Goal: Task Accomplishment & Management: Complete application form

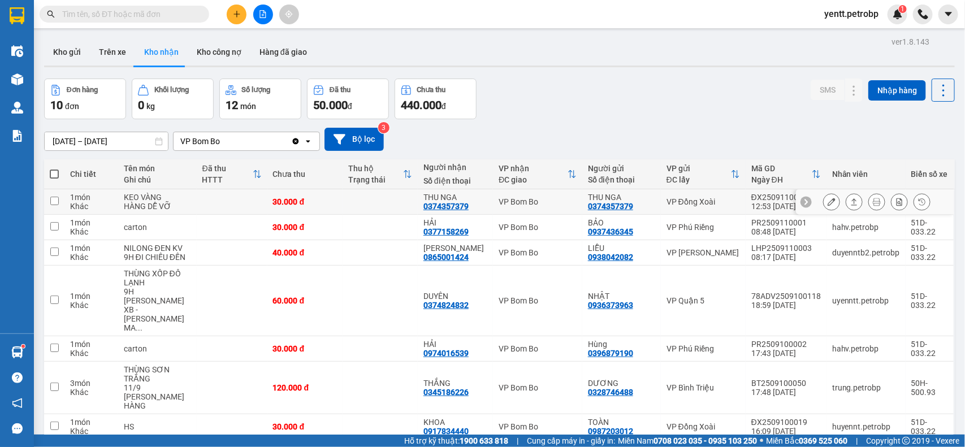
click at [828, 202] on icon at bounding box center [832, 202] width 8 height 8
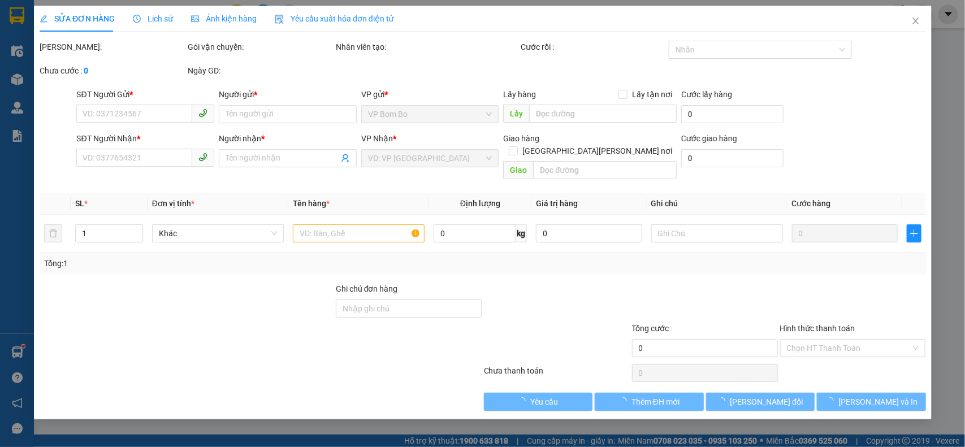
type input "0374357379"
type input "THU NGA"
type input "0374357379"
type input "THU NGA"
type input "30.000"
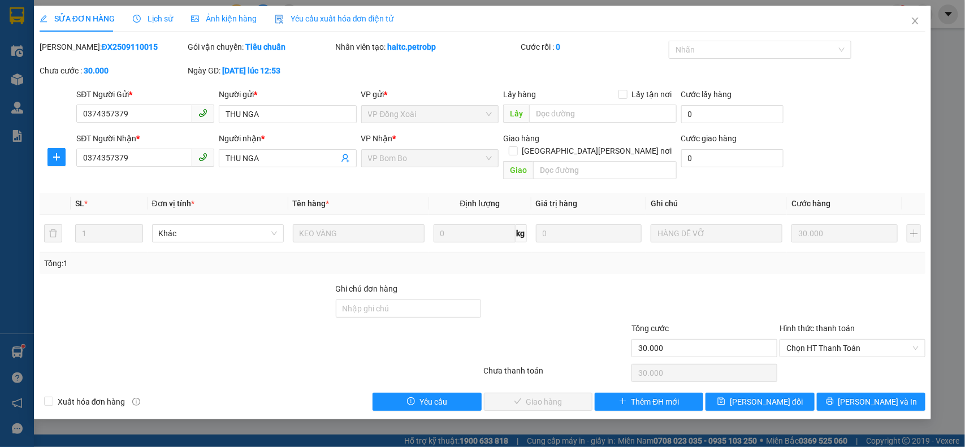
drag, startPoint x: 64, startPoint y: 43, endPoint x: 143, endPoint y: 42, distance: 79.2
click at [143, 42] on div "[PERSON_NAME]: ĐX2509110015" at bounding box center [113, 47] width 146 height 12
copy div ": ĐX2509110015"
click at [820, 340] on span "Chọn HT Thanh Toán" at bounding box center [853, 348] width 132 height 17
click at [810, 360] on div "Tại văn phòng" at bounding box center [853, 359] width 132 height 12
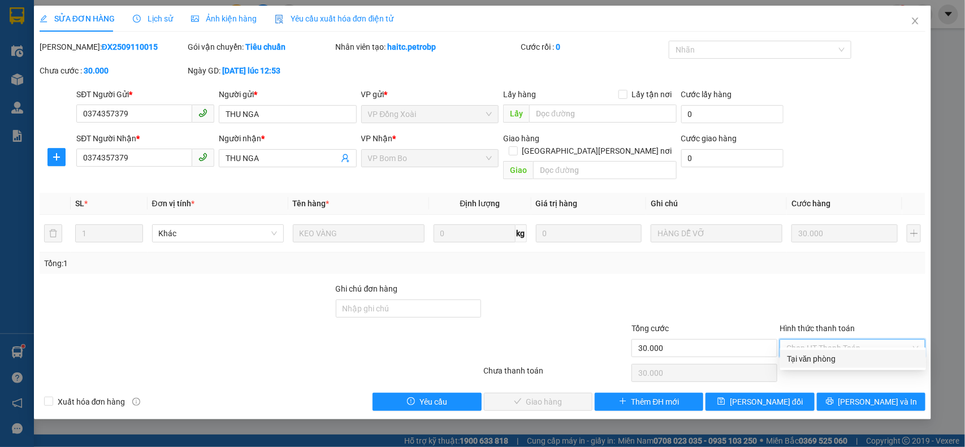
type input "0"
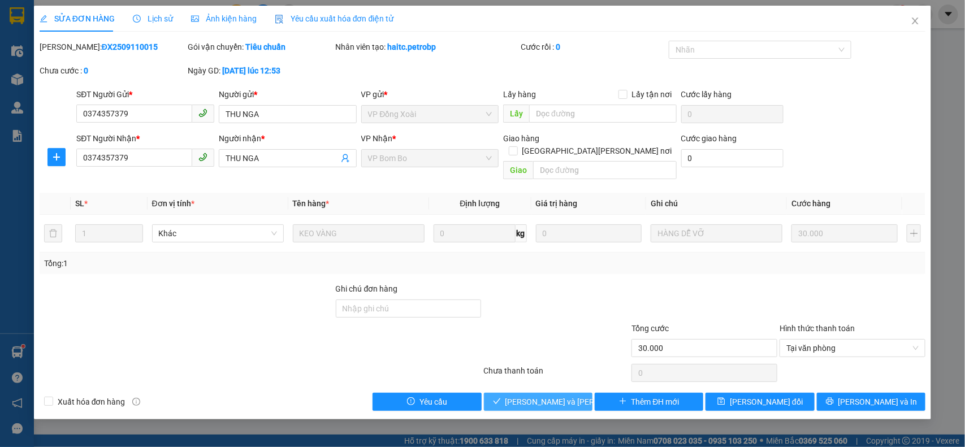
click at [543, 396] on span "[PERSON_NAME] và [PERSON_NAME] hàng" at bounding box center [582, 402] width 153 height 12
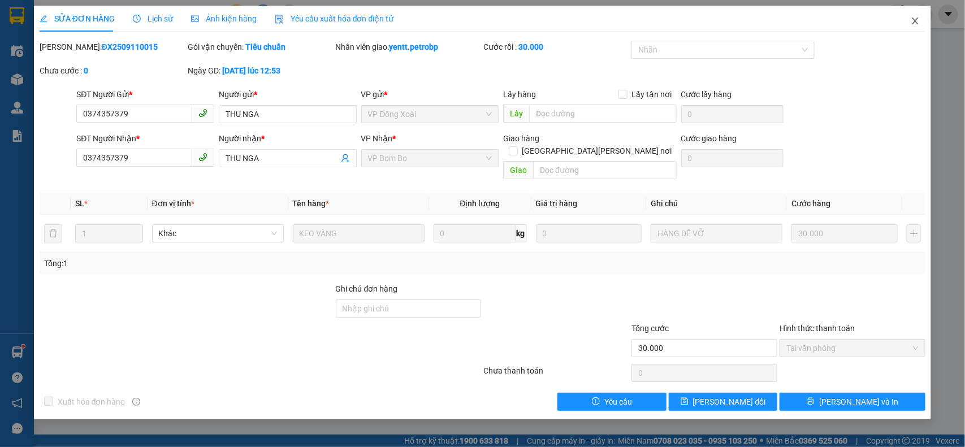
click at [909, 17] on span "Close" at bounding box center [916, 22] width 32 height 32
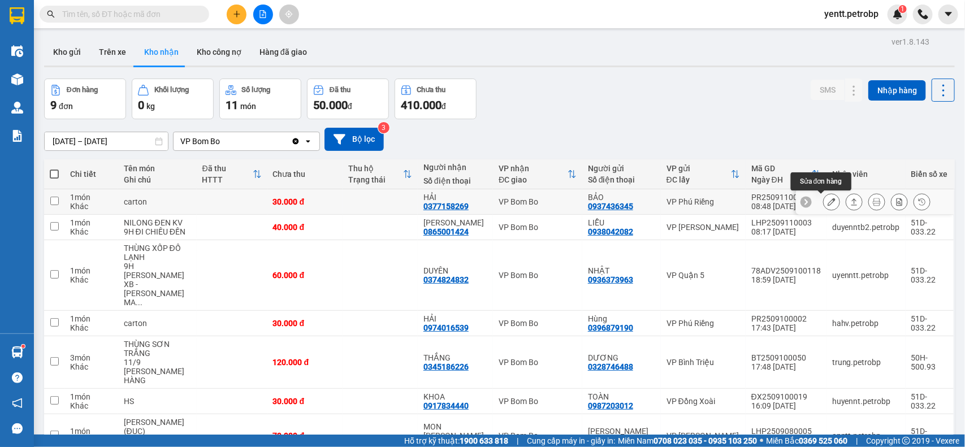
click at [828, 202] on icon at bounding box center [832, 202] width 8 height 8
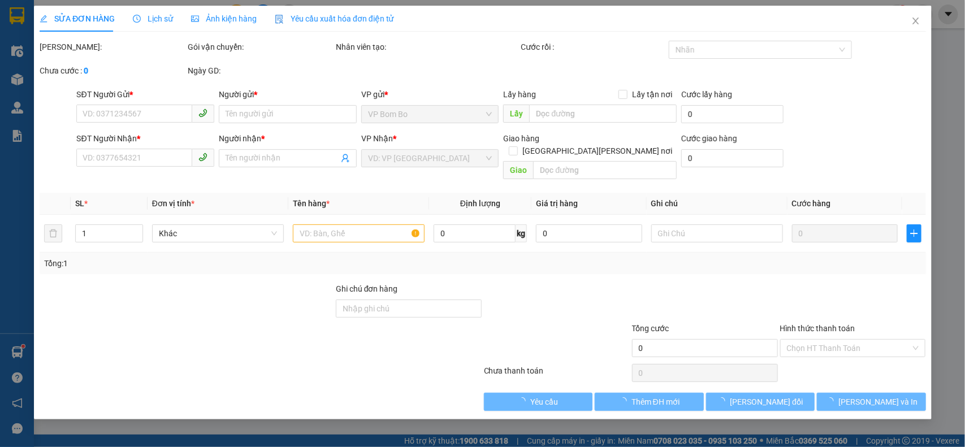
type input "0937436345"
type input "BẢO"
type input "0377158269"
type input "HẢI"
type input "30.000"
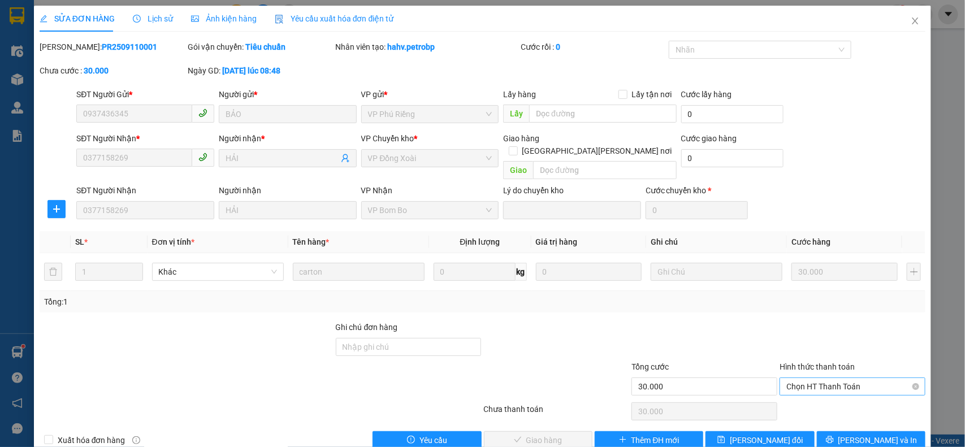
click at [822, 378] on span "Chọn HT Thanh Toán" at bounding box center [853, 386] width 132 height 17
drag, startPoint x: 66, startPoint y: 46, endPoint x: 137, endPoint y: 49, distance: 71.3
click at [131, 46] on div "Mã ĐH: PR2509110001" at bounding box center [113, 47] width 146 height 12
copy b "PR2509110001"
click at [813, 378] on span "Chọn HT Thanh Toán" at bounding box center [853, 386] width 132 height 17
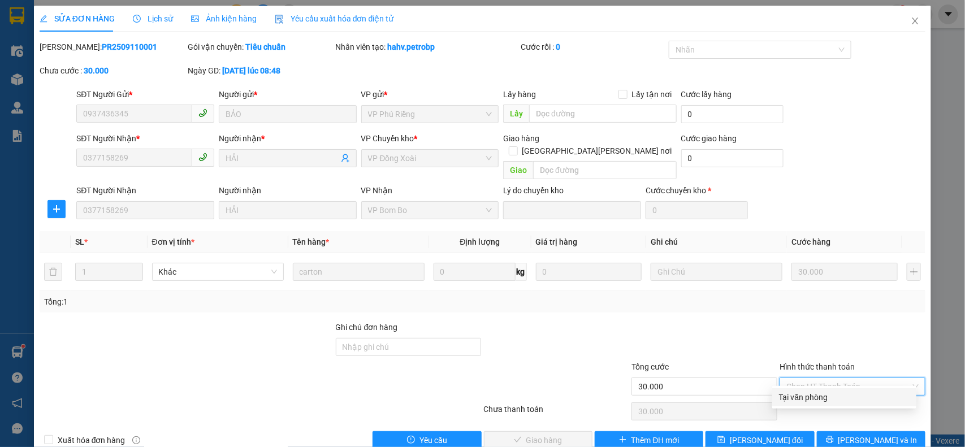
click at [795, 396] on div "Tại văn phòng" at bounding box center [844, 397] width 131 height 12
type input "0"
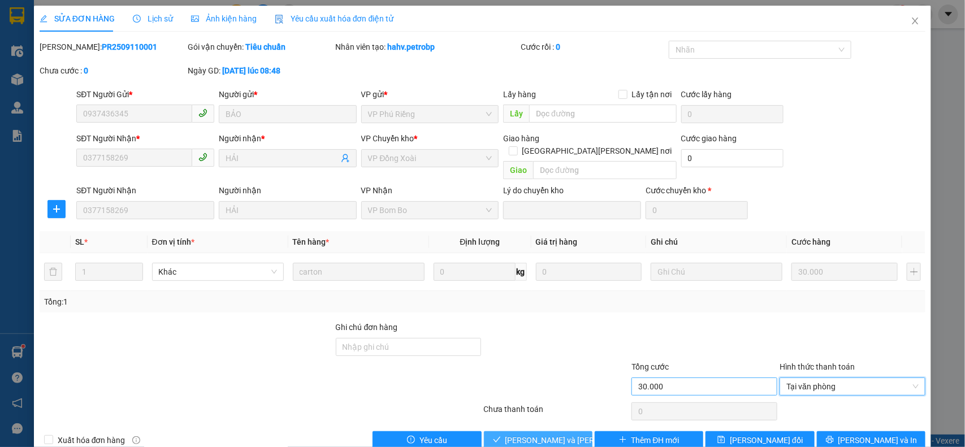
click at [555, 434] on span "[PERSON_NAME] và [PERSON_NAME] hàng" at bounding box center [582, 440] width 153 height 12
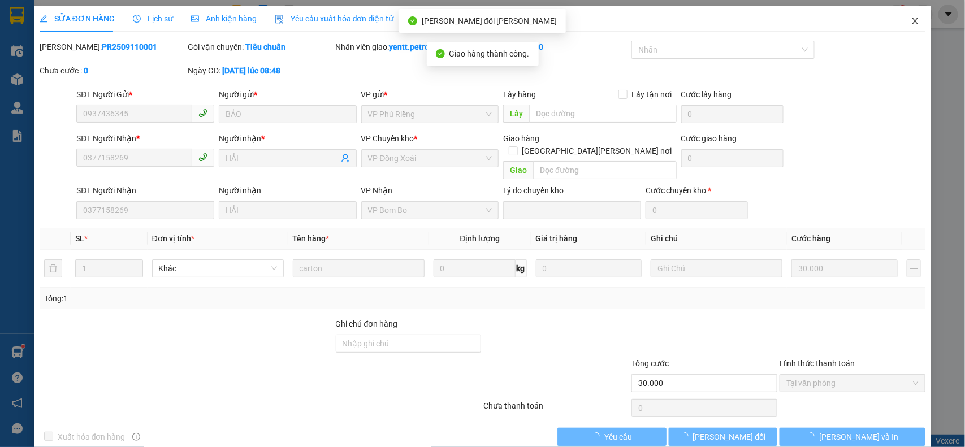
click at [911, 17] on icon "close" at bounding box center [915, 20] width 9 height 9
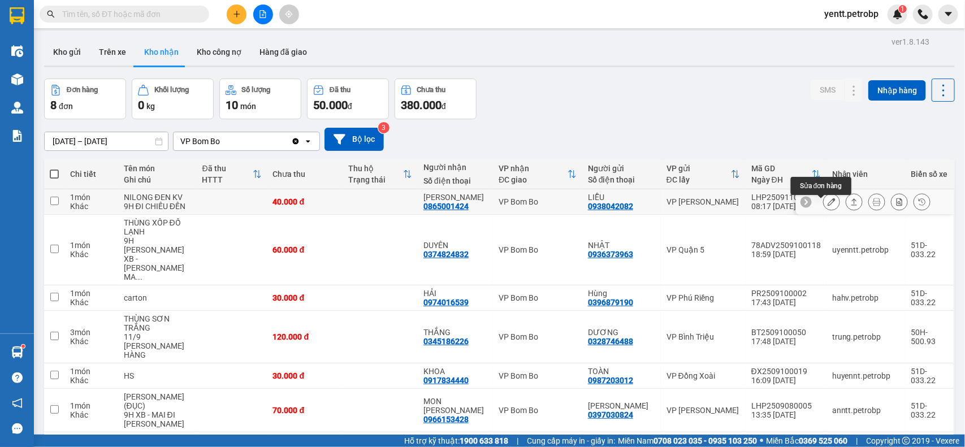
click at [826, 210] on button at bounding box center [832, 202] width 16 height 20
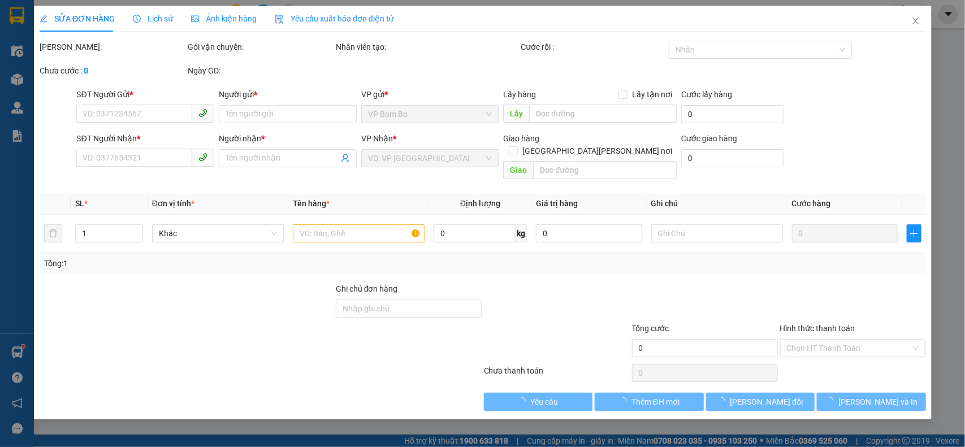
type input "0938042082"
type input "LIỄU"
type input "0865001424"
type input "[PERSON_NAME]"
type input "40.000"
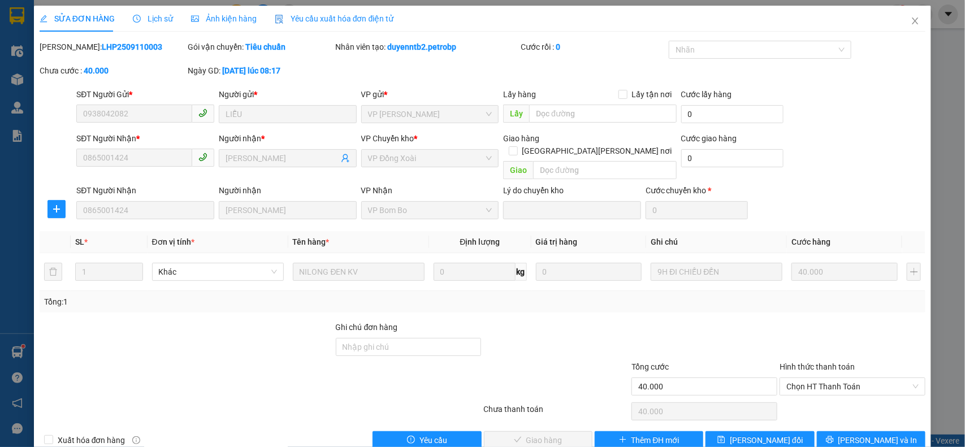
drag, startPoint x: 67, startPoint y: 46, endPoint x: 166, endPoint y: 55, distance: 99.3
click at [166, 55] on div "Mã ĐH: LHP2509110003" at bounding box center [112, 53] width 148 height 24
copy b "LHP2509110003"
drag, startPoint x: 836, startPoint y: 372, endPoint x: 822, endPoint y: 385, distance: 19.2
click at [836, 378] on span "Chọn HT Thanh Toán" at bounding box center [853, 386] width 132 height 17
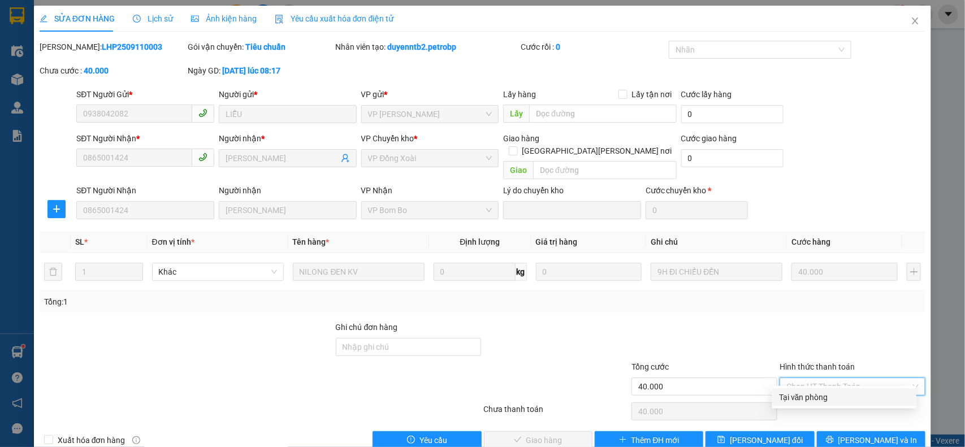
click at [808, 394] on div "Tại văn phòng" at bounding box center [844, 397] width 131 height 12
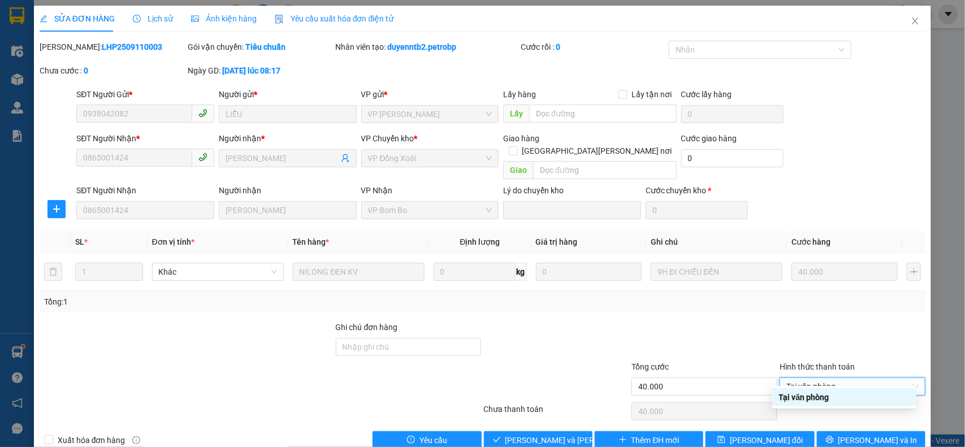
type input "0"
drag, startPoint x: 568, startPoint y: 428, endPoint x: 691, endPoint y: 345, distance: 147.8
click at [568, 434] on span "[PERSON_NAME] và [PERSON_NAME] hàng" at bounding box center [582, 440] width 153 height 12
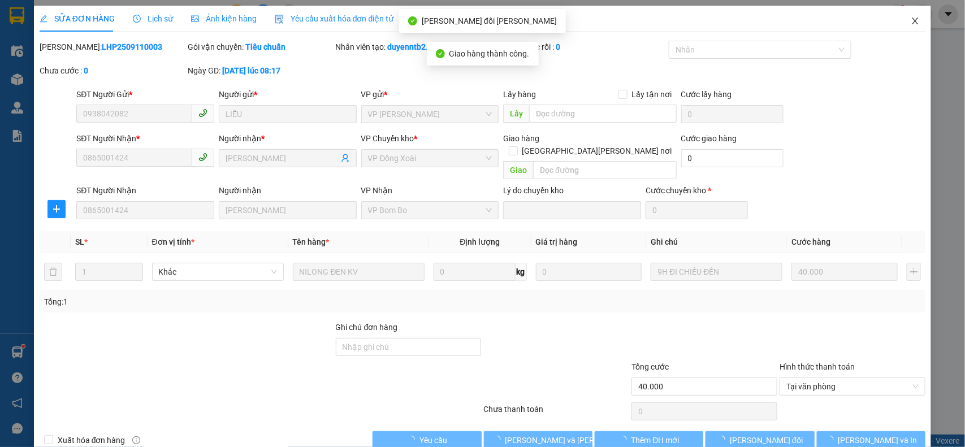
click at [900, 15] on span "Close" at bounding box center [916, 22] width 32 height 32
